Goal: Transaction & Acquisition: Subscribe to service/newsletter

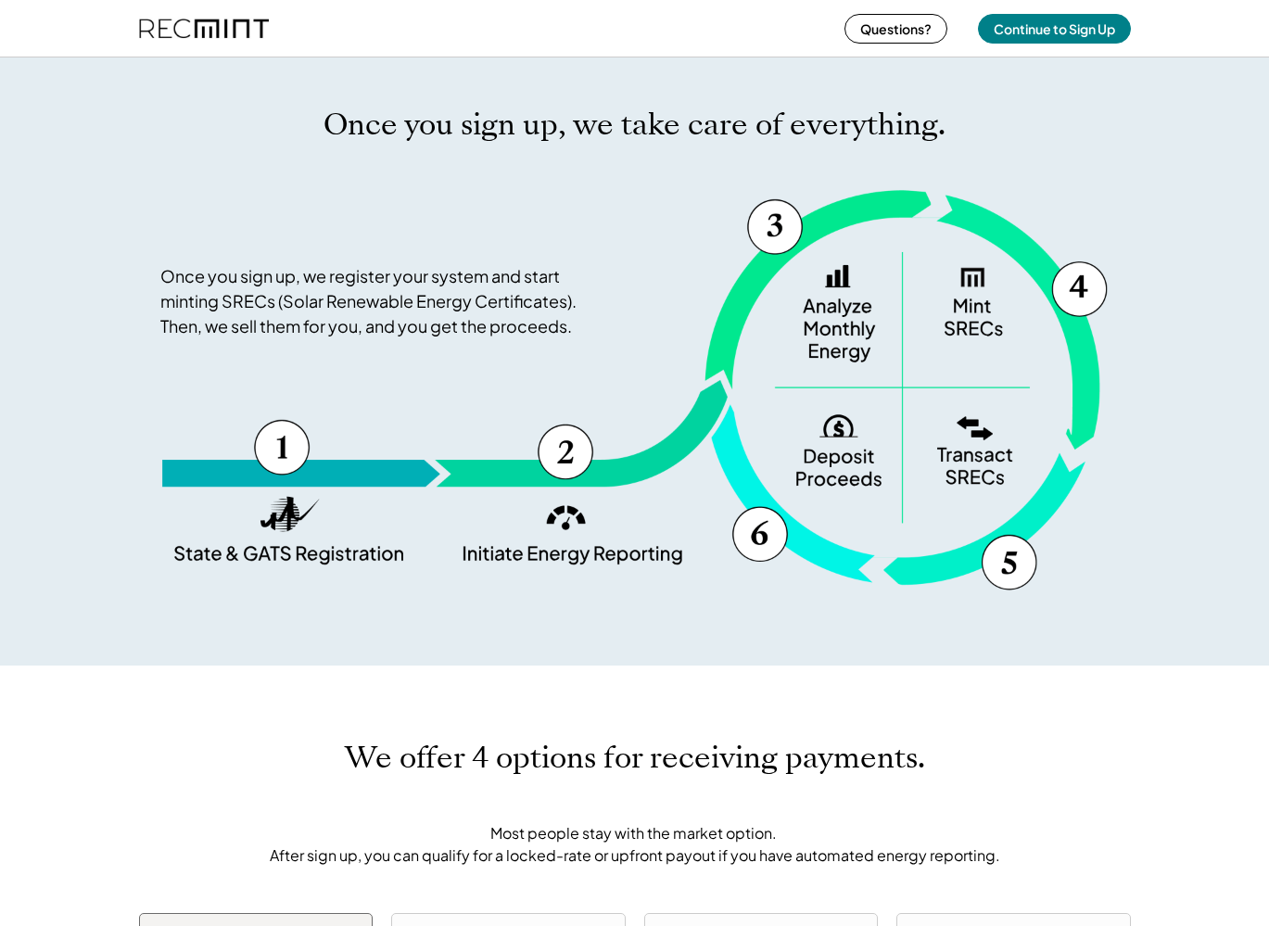
scroll to position [1237, 0]
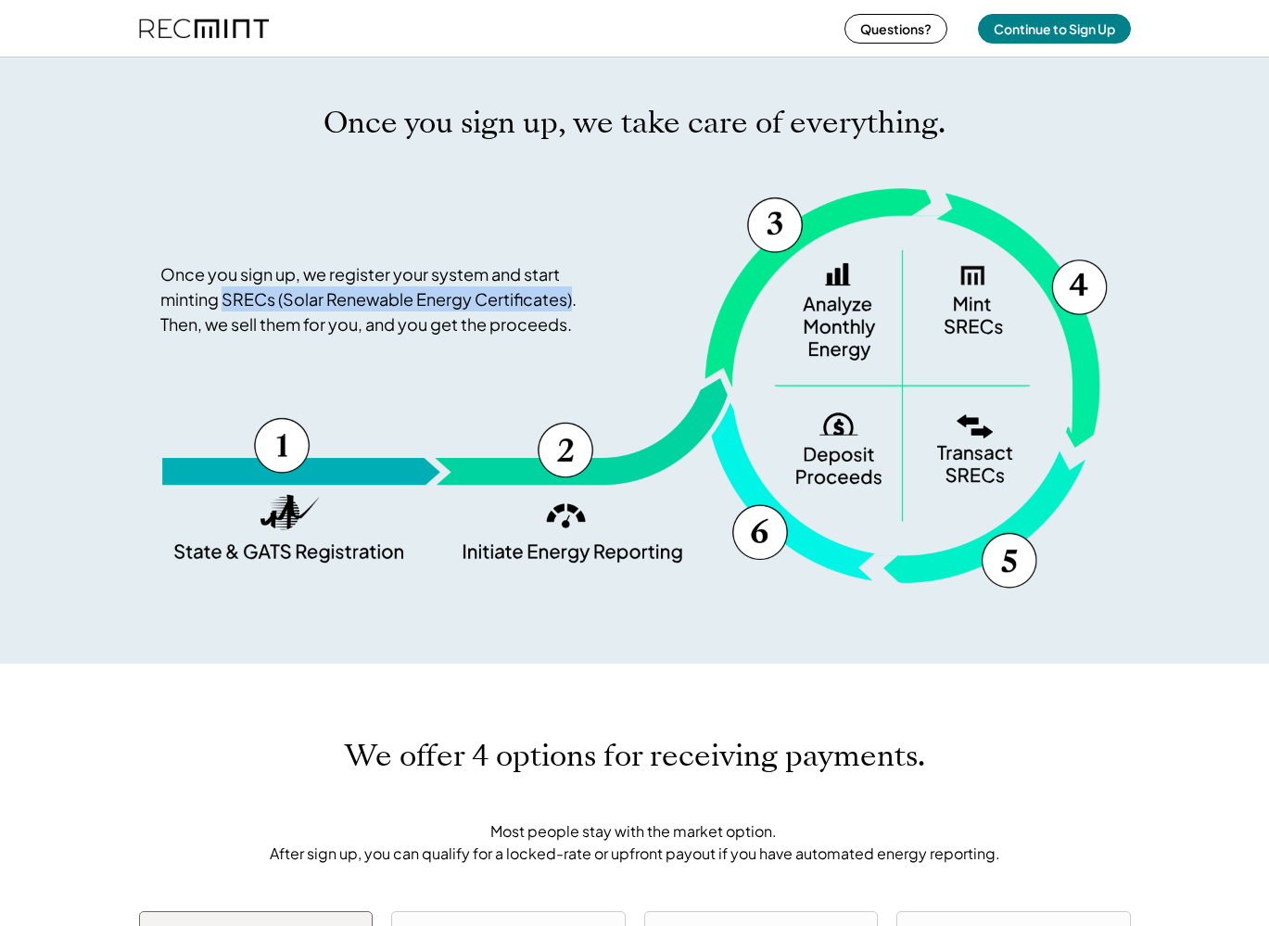
drag, startPoint x: 222, startPoint y: 299, endPoint x: 574, endPoint y: 299, distance: 351.2
click at [574, 299] on div "Once you sign up, we register your system and start minting SRECs (Solar Renewa…" at bounding box center [380, 298] width 440 height 75
copy div "SRECs (Solar Renewable Energy Certificates)"
click at [540, 383] on div "Once you sign up, we register your system and start minting SRECs (Solar Renewa…" at bounding box center [634, 388] width 949 height 402
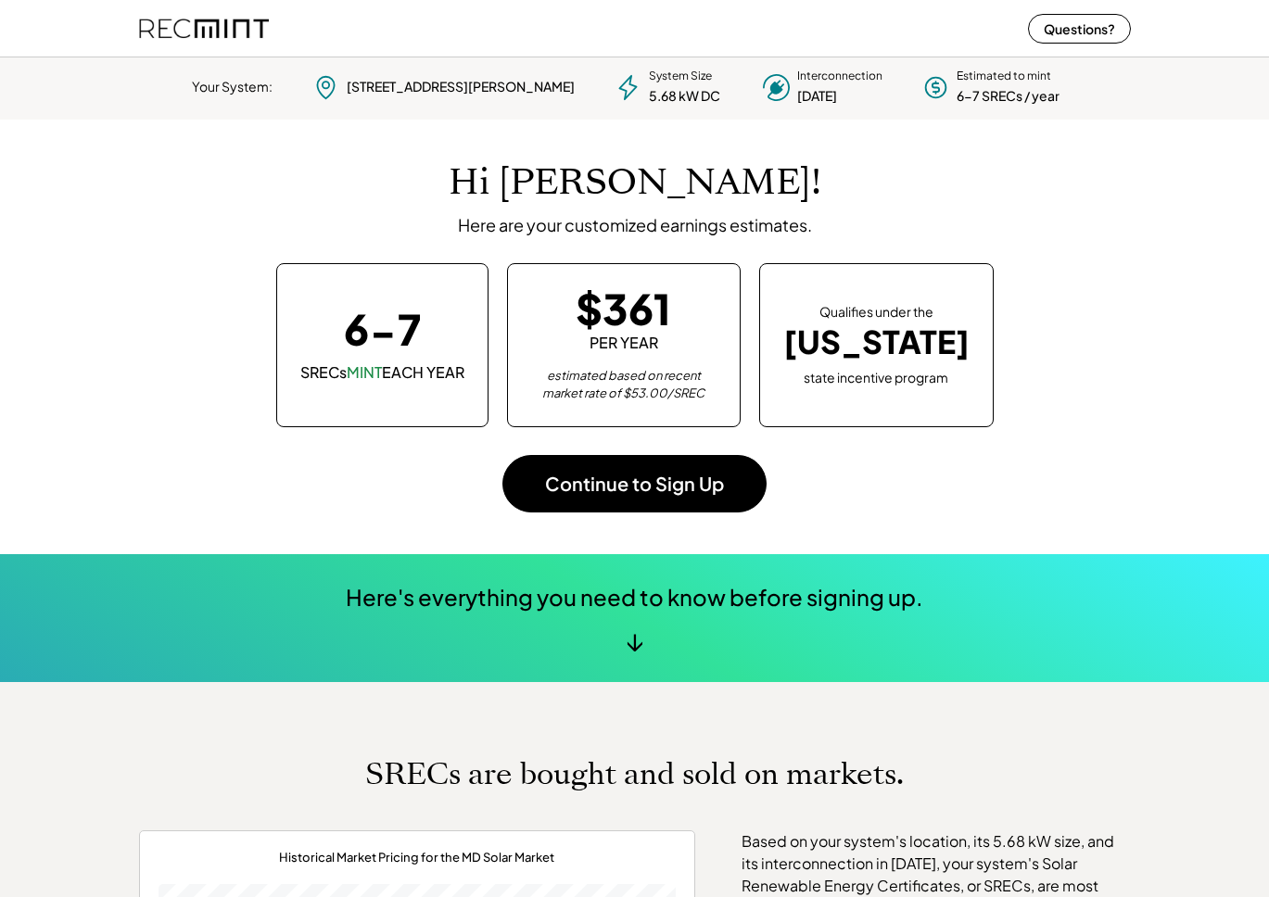
scroll to position [5253, 0]
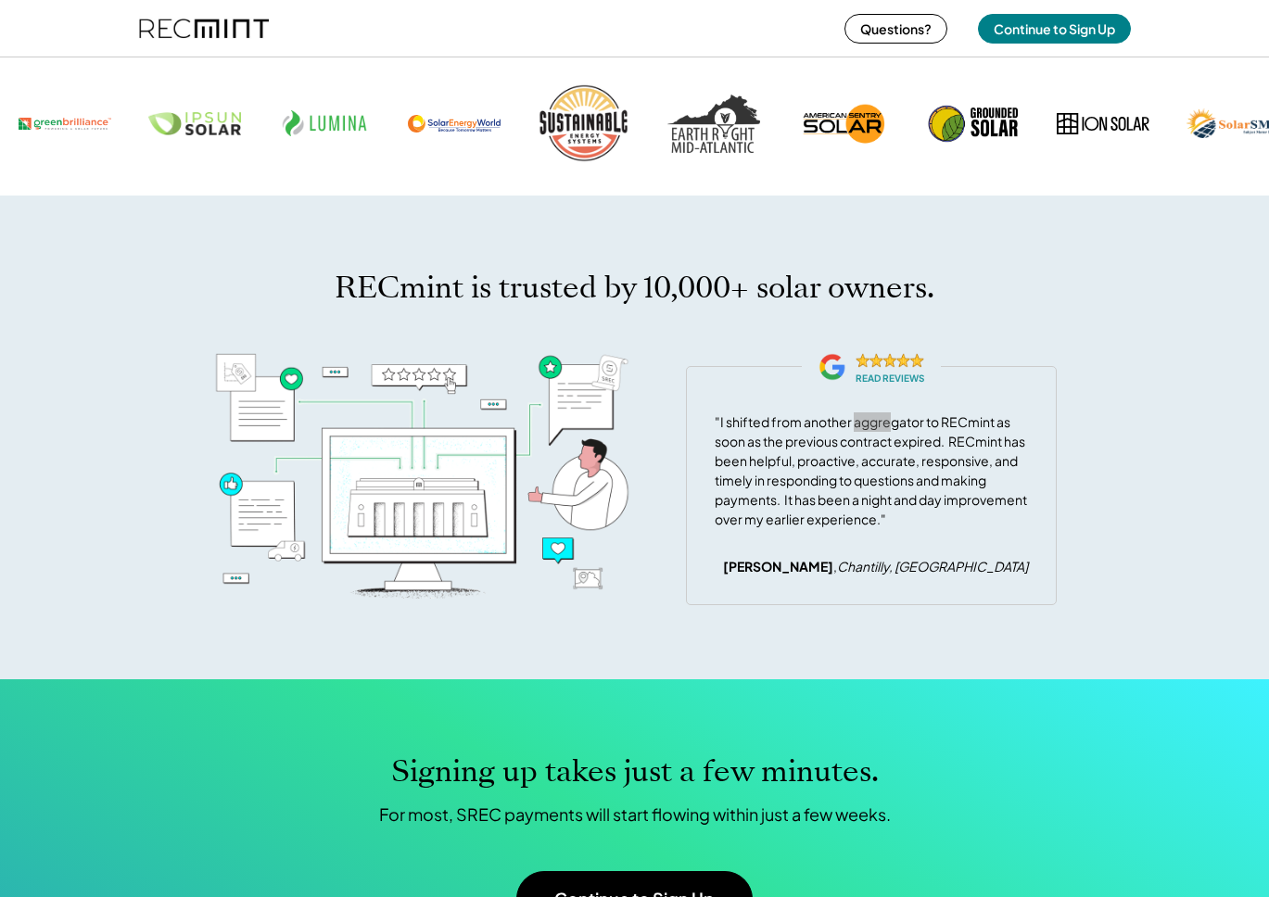
click at [884, 423] on div "READ REVIEWS "I shifted from another aggregator to RECmint as soon as the previ…" at bounding box center [871, 485] width 371 height 239
drag, startPoint x: 852, startPoint y: 449, endPoint x: 926, endPoint y: 451, distance: 74.2
click at [926, 451] on div ""I shifted from another aggregator to RECmint as soon as the previous contract …" at bounding box center [870, 470] width 313 height 117
copy div "aggregator"
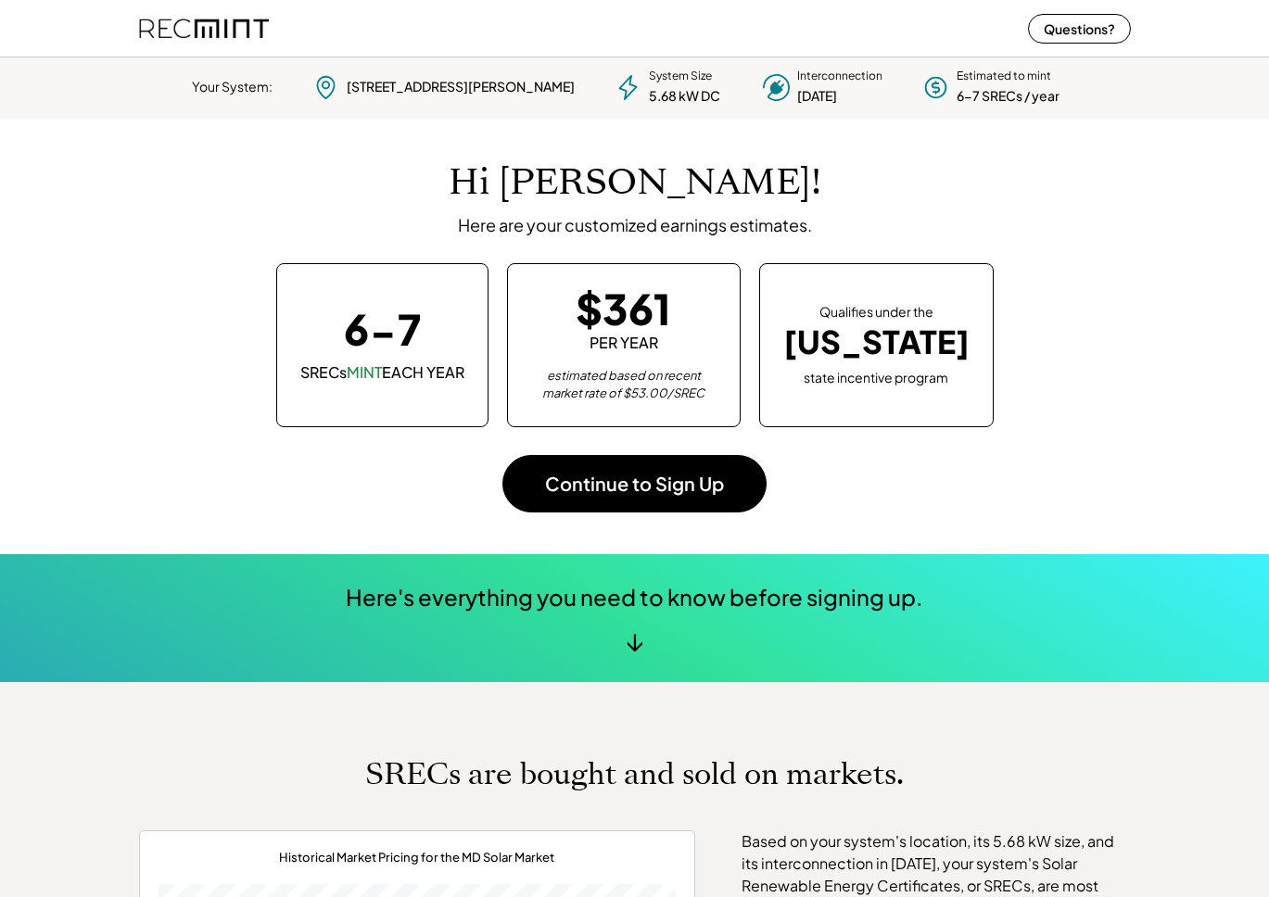
scroll to position [0, 0]
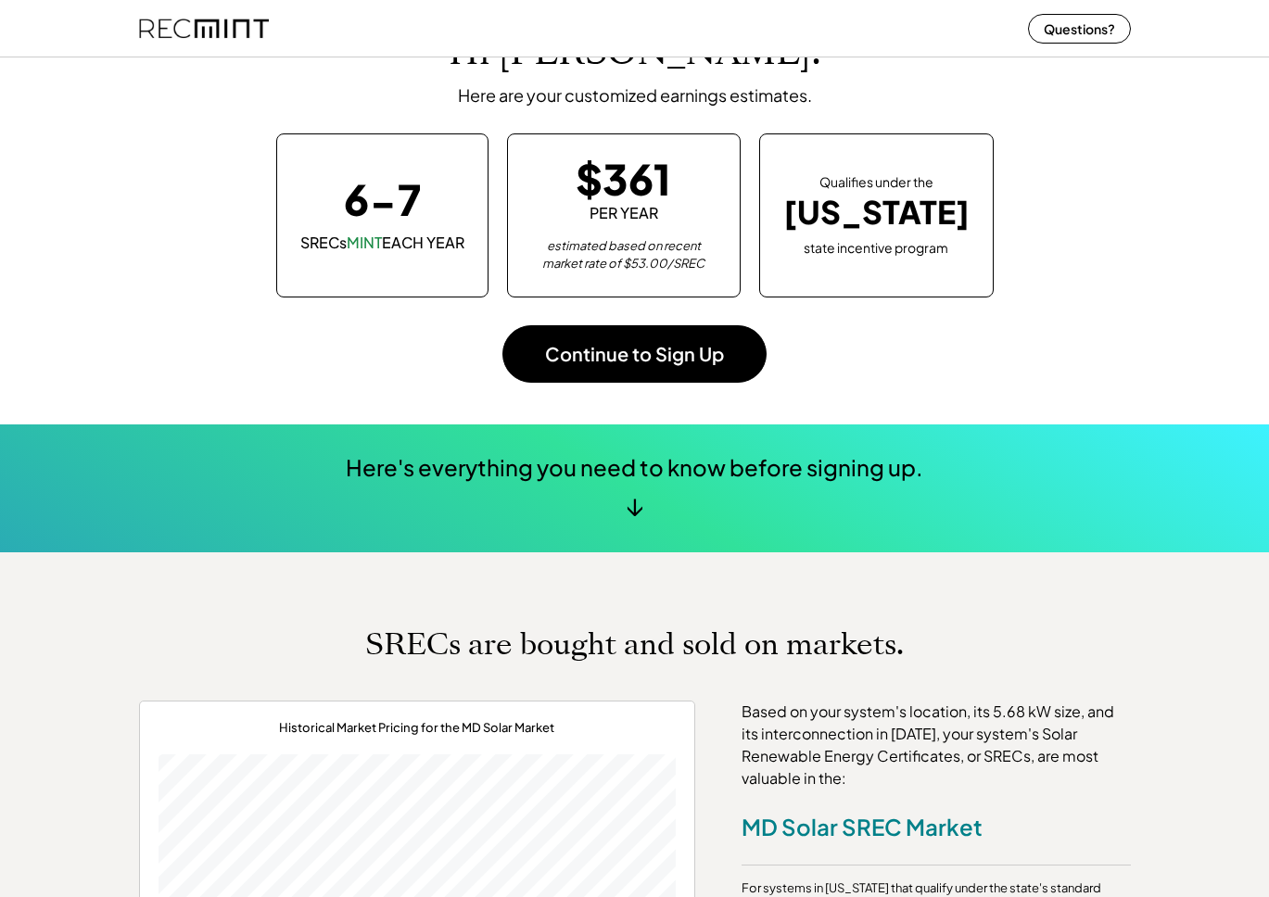
scroll to position [261, 517]
